Goal: Transaction & Acquisition: Book appointment/travel/reservation

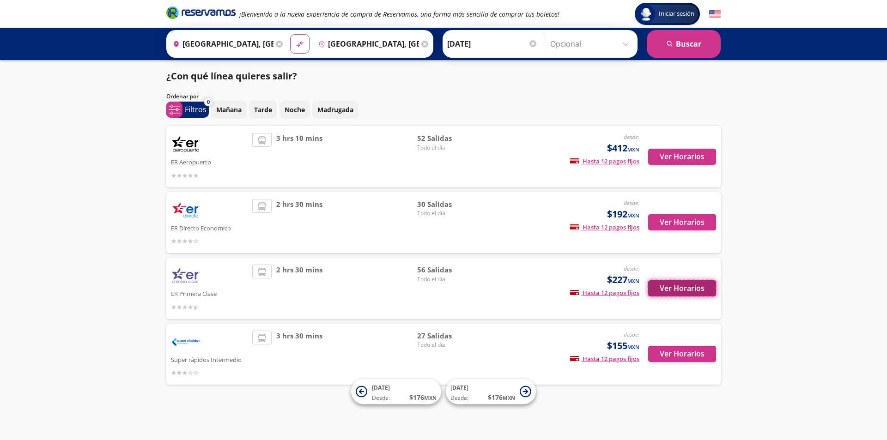
click at [678, 287] on button "Ver Horarios" at bounding box center [682, 288] width 68 height 16
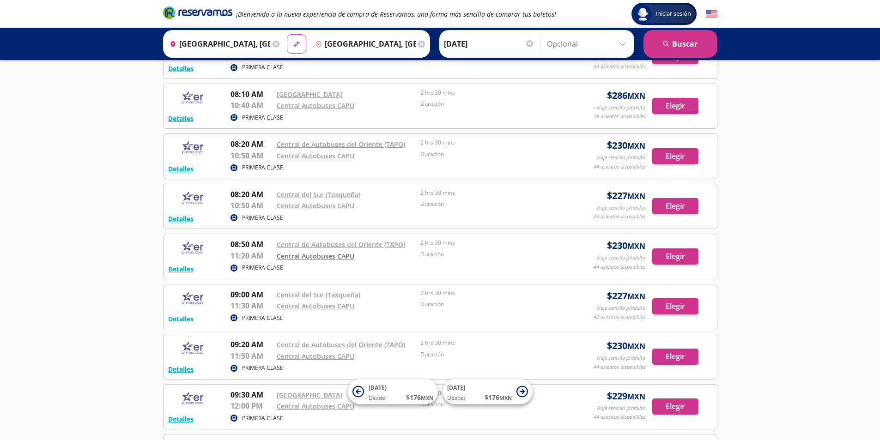
scroll to position [462, 0]
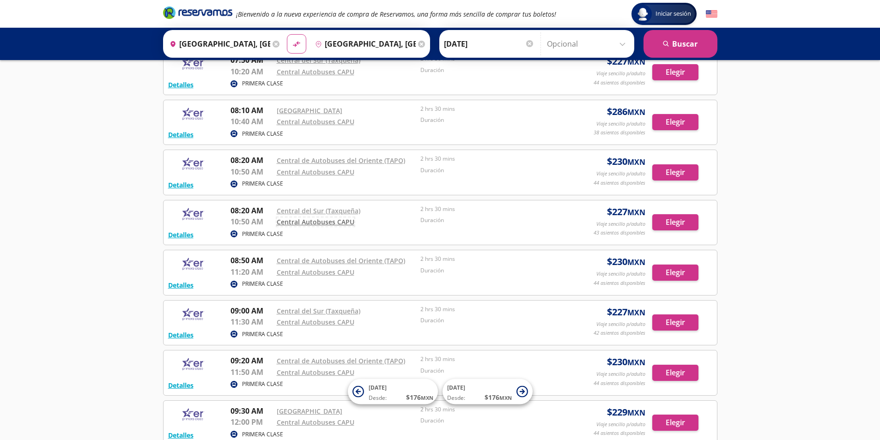
click at [315, 223] on link "Central Autobuses CAPU" at bounding box center [316, 222] width 78 height 9
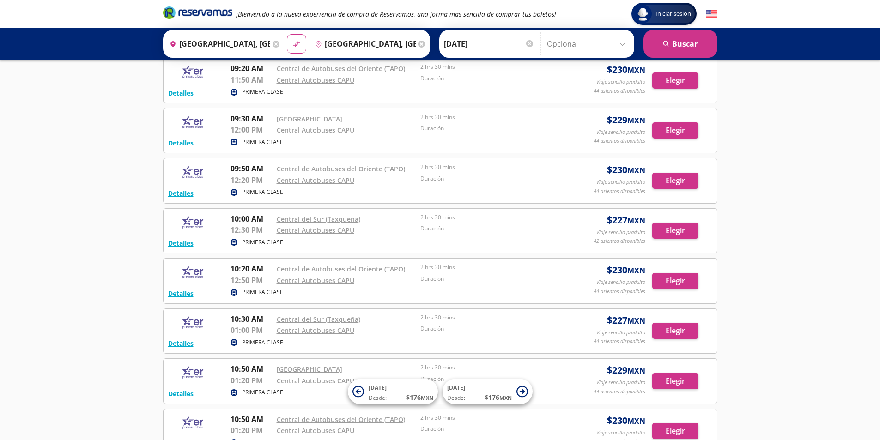
scroll to position [755, 0]
click at [263, 344] on p "PRIMERA CLASE" at bounding box center [262, 342] width 41 height 8
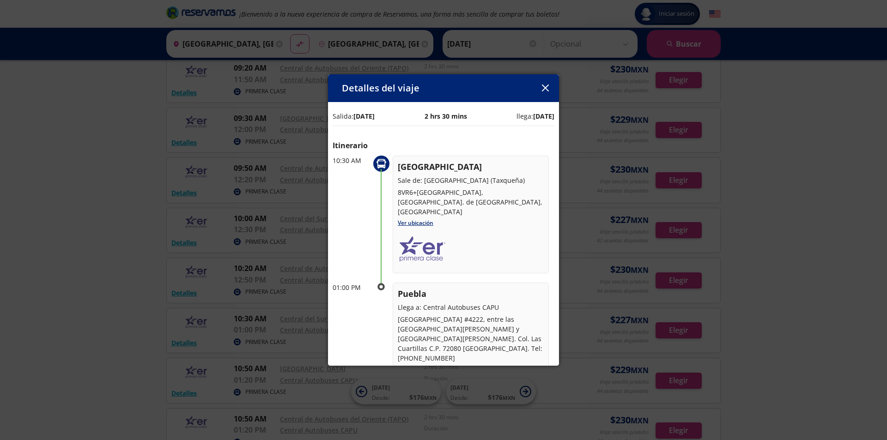
click at [544, 89] on icon "button" at bounding box center [545, 88] width 7 height 7
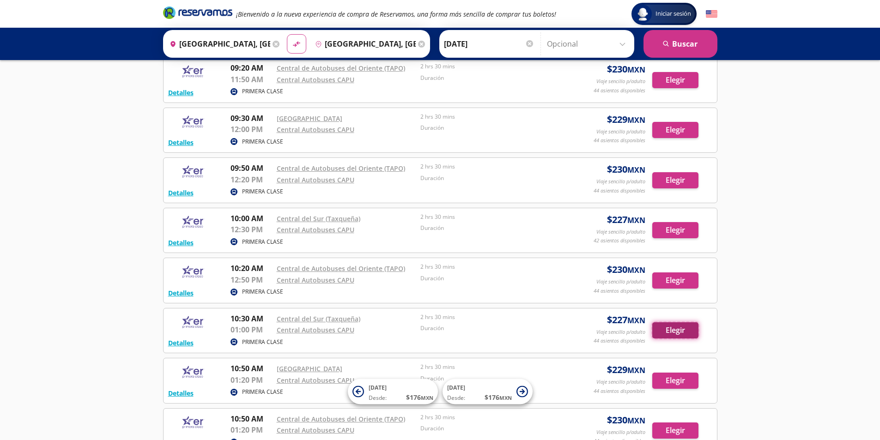
click at [681, 333] on button "Elegir" at bounding box center [675, 331] width 46 height 16
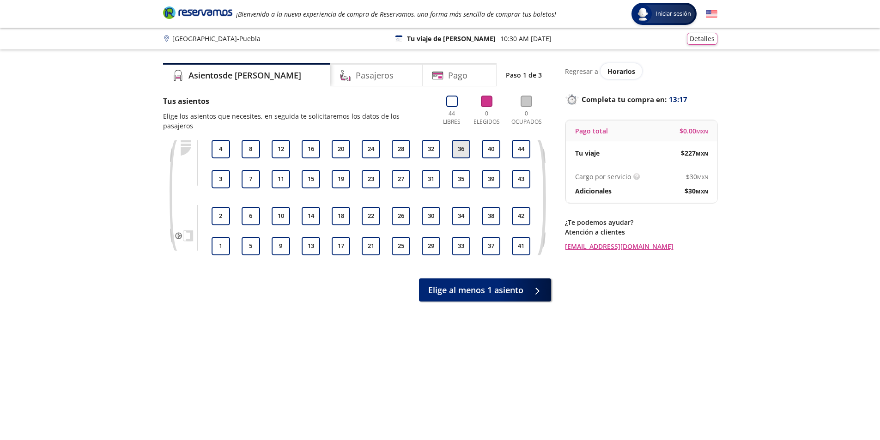
click at [460, 143] on button "36" at bounding box center [461, 149] width 18 height 18
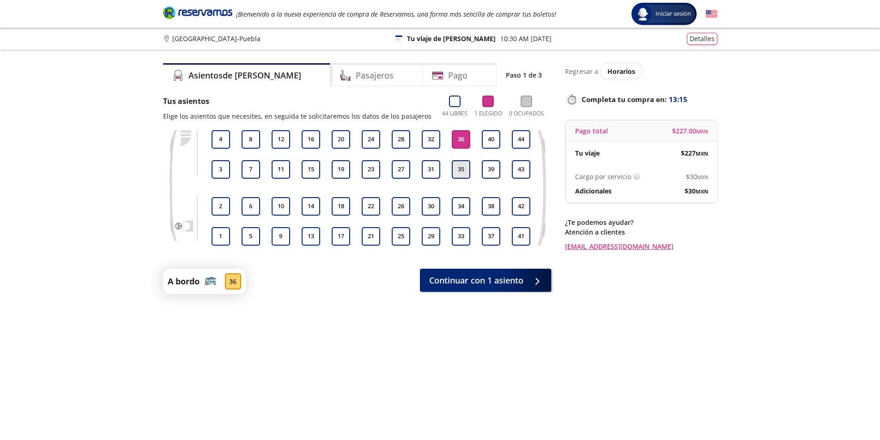
click at [460, 170] on button "35" at bounding box center [461, 169] width 18 height 18
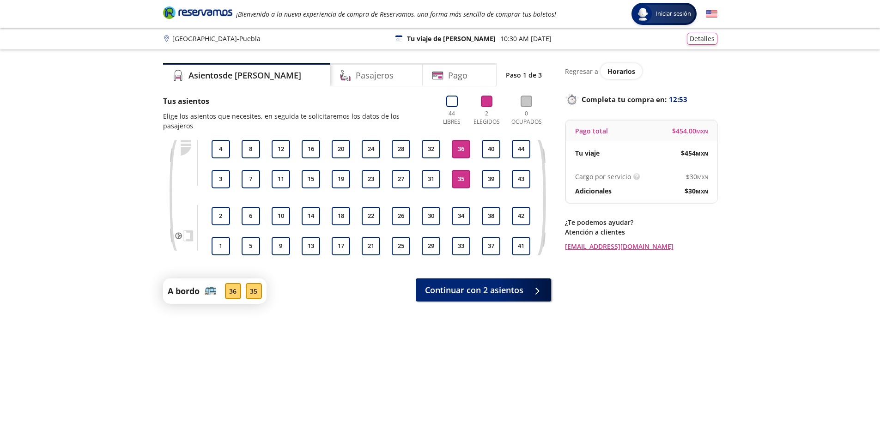
click at [463, 174] on button "35" at bounding box center [461, 179] width 18 height 18
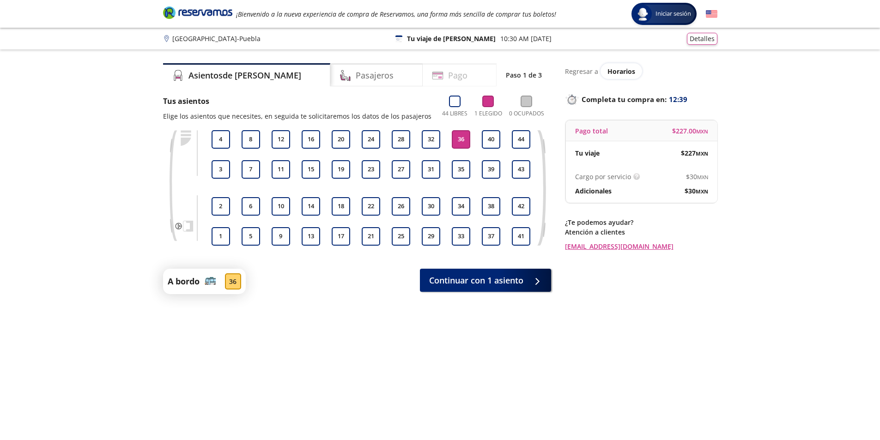
click at [448, 78] on h4 "Pago" at bounding box center [457, 75] width 19 height 12
click at [536, 283] on div at bounding box center [535, 279] width 14 height 12
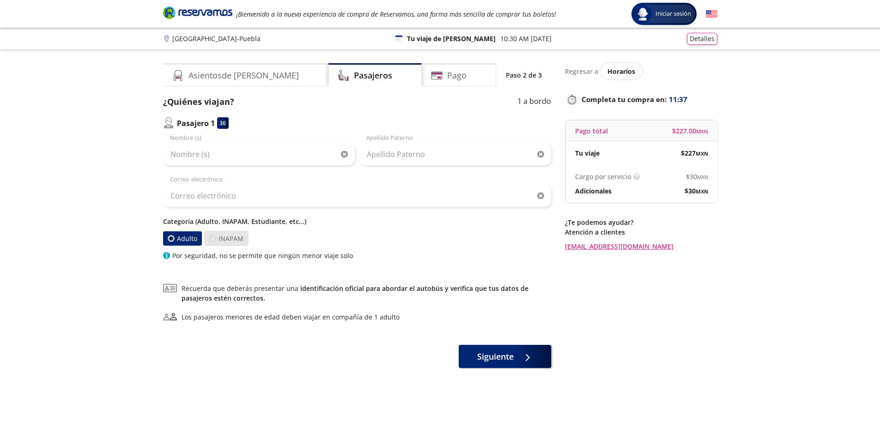
click at [214, 239] on div at bounding box center [212, 238] width 7 height 7
click at [214, 239] on input "INAPAM" at bounding box center [213, 239] width 6 height 6
radio input "true"
radio input "false"
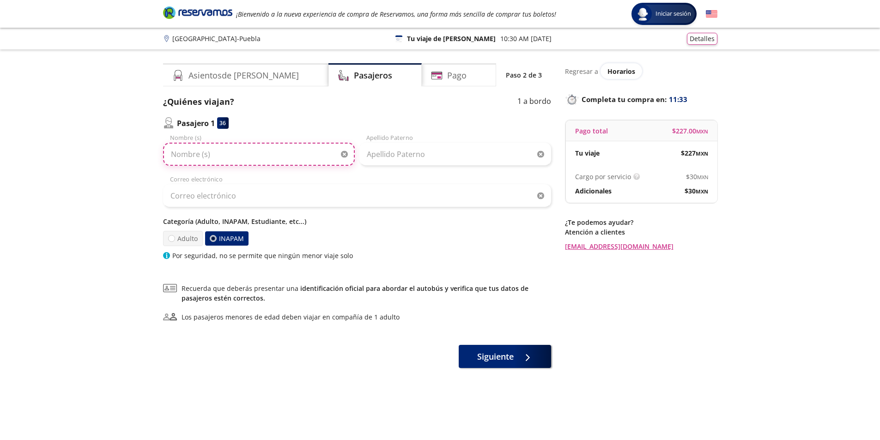
click at [202, 157] on input "Nombre (s)" at bounding box center [259, 154] width 192 height 23
type input "[PERSON_NAME]"
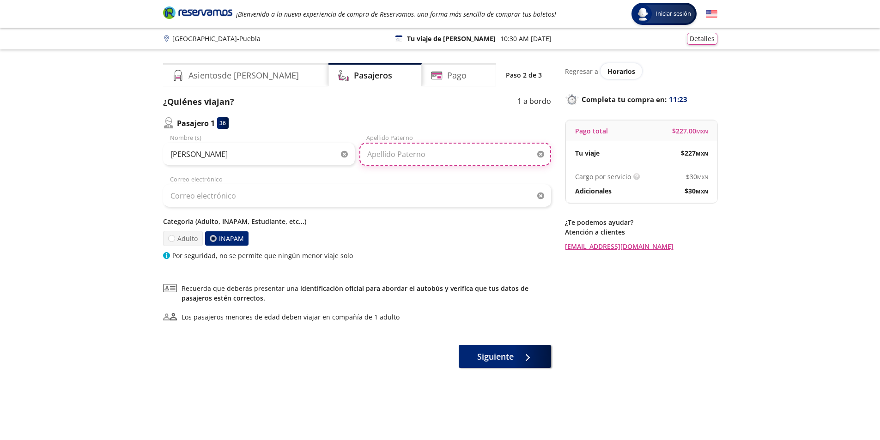
click at [379, 155] on input "Apellido Paterno" at bounding box center [455, 154] width 192 height 23
type input "[PERSON_NAME]"
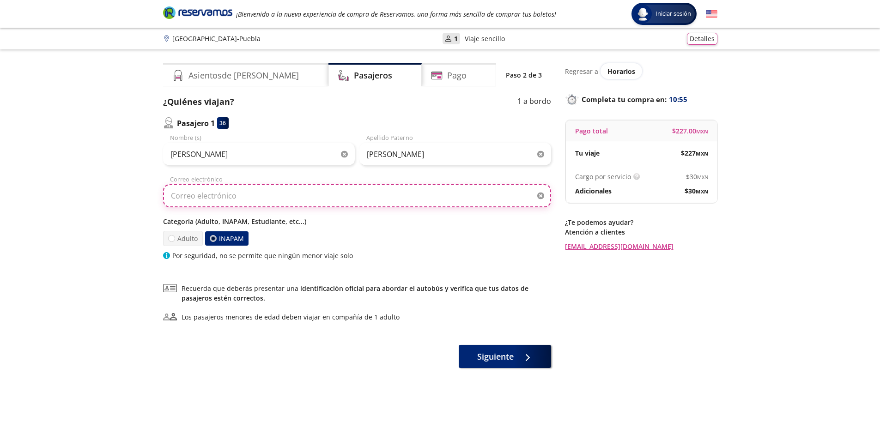
click at [222, 199] on input "Correo electrónico" at bounding box center [357, 195] width 388 height 23
type input "[EMAIL_ADDRESS][DOMAIN_NAME]"
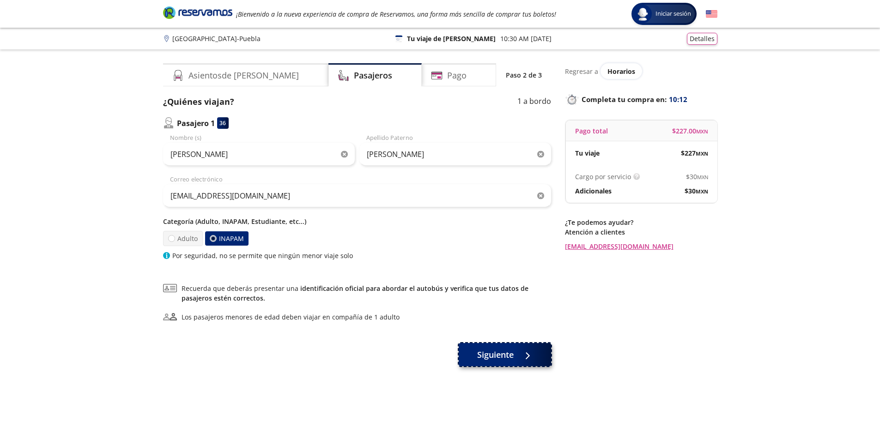
click at [489, 360] on span "Siguiente" at bounding box center [495, 355] width 37 height 12
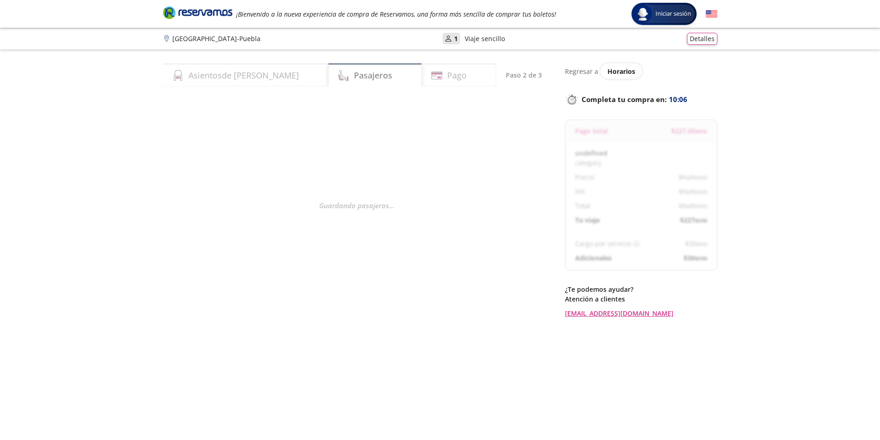
select select "MX"
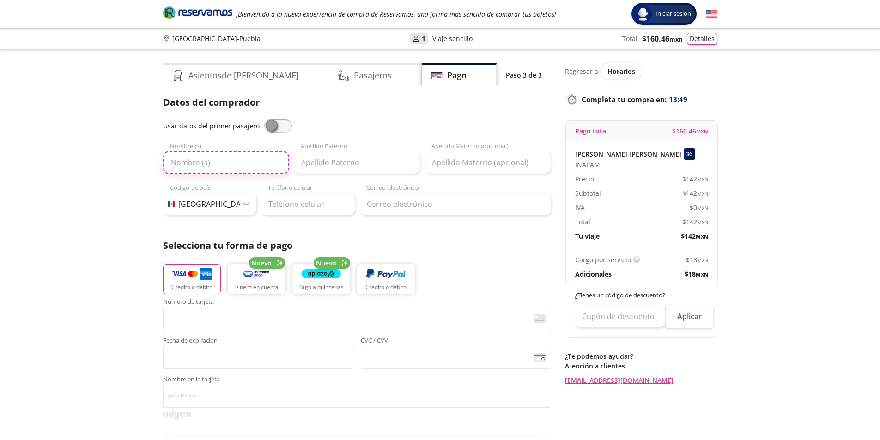
click at [191, 162] on input "Nombre (s)" at bounding box center [226, 162] width 126 height 23
type input "[PERSON_NAME]"
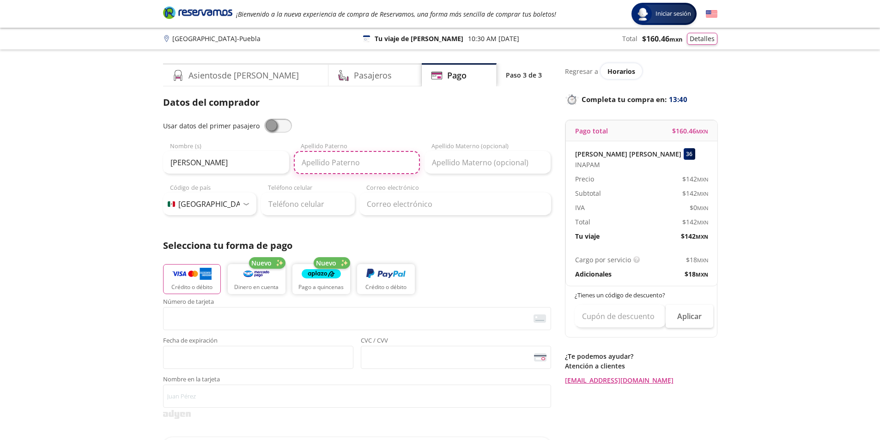
click at [377, 159] on input "Apellido Paterno" at bounding box center [357, 162] width 126 height 23
type input "[PERSON_NAME]"
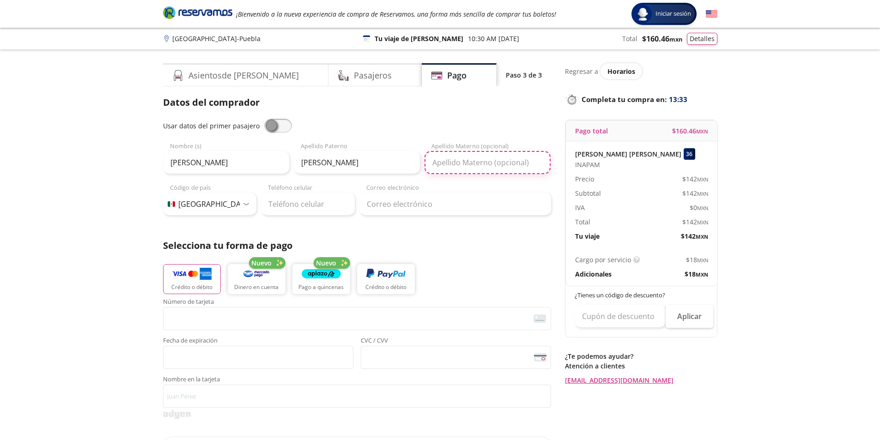
click at [475, 163] on input "Apellido Materno (opcional)" at bounding box center [488, 162] width 126 height 23
type input "[PERSON_NAME]"
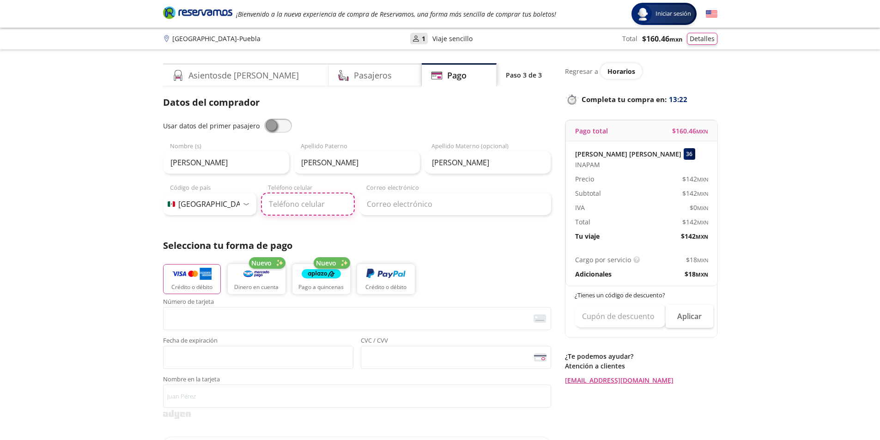
click at [311, 209] on input "Teléfono celular" at bounding box center [308, 204] width 94 height 23
type input "55 5482 3200"
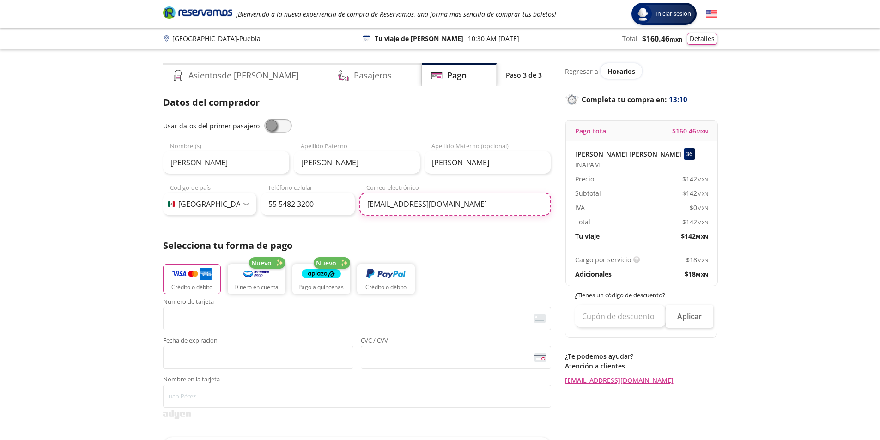
click at [485, 209] on input "[EMAIL_ADDRESS][DOMAIN_NAME]" at bounding box center [455, 204] width 192 height 23
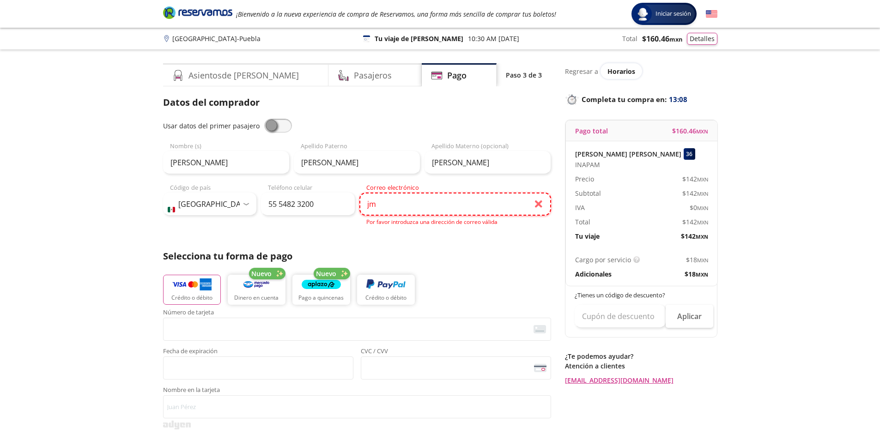
type input "j"
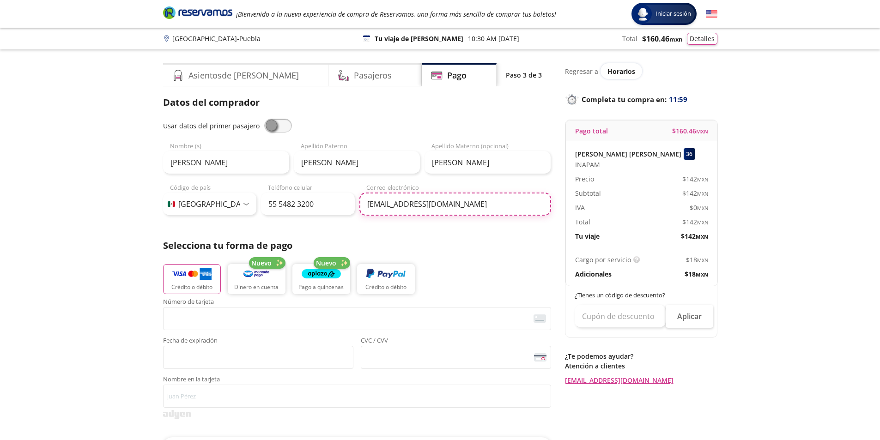
type input "[EMAIL_ADDRESS][DOMAIN_NAME]"
